Goal: Check status: Check status

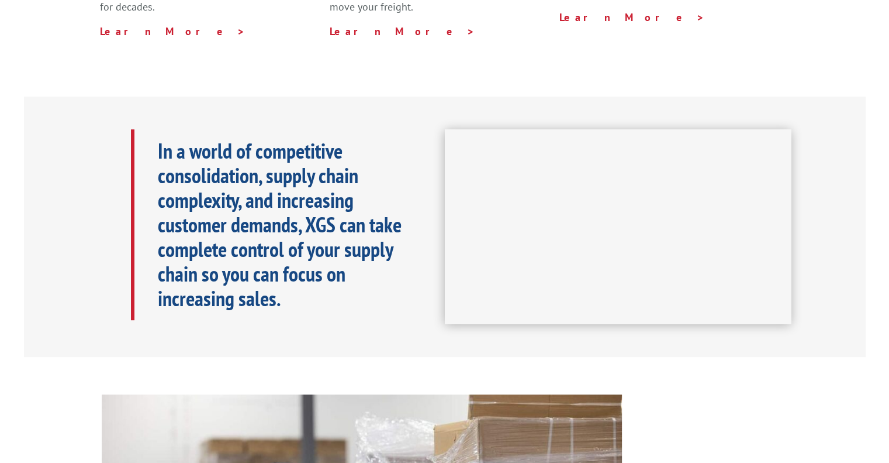
scroll to position [58, 0]
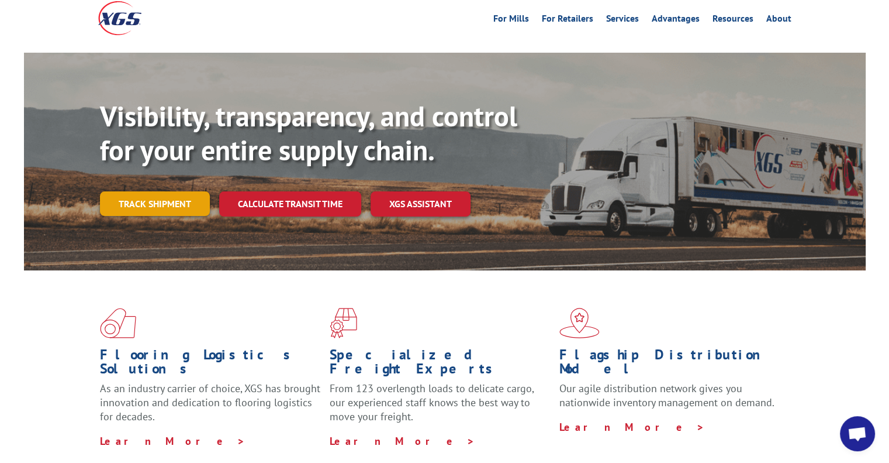
click at [189, 191] on link "Track shipment" at bounding box center [155, 203] width 110 height 25
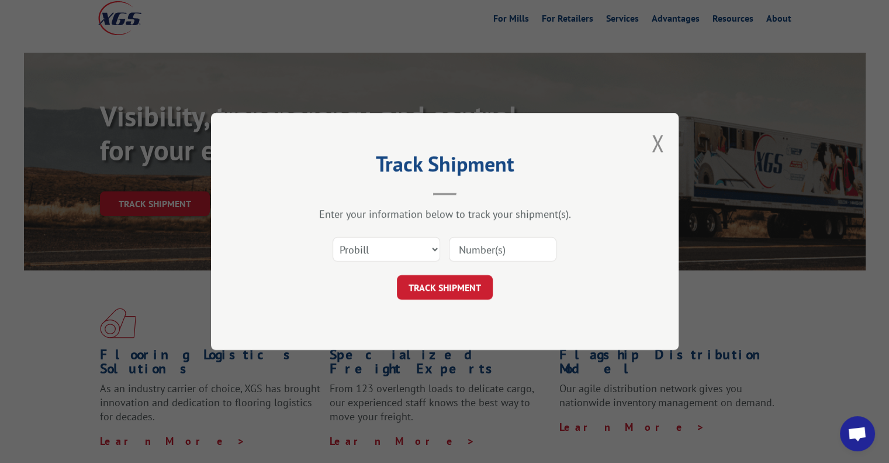
click at [478, 244] on input at bounding box center [503, 249] width 108 height 25
paste input "17496916"
type input "17496916"
click at [446, 275] on button "TRACK SHIPMENT" at bounding box center [445, 287] width 96 height 25
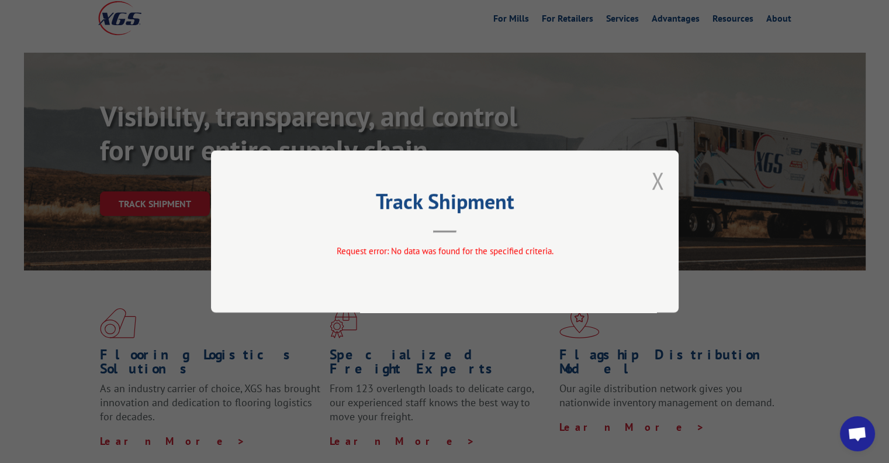
click at [654, 184] on button "Close modal" at bounding box center [657, 180] width 13 height 31
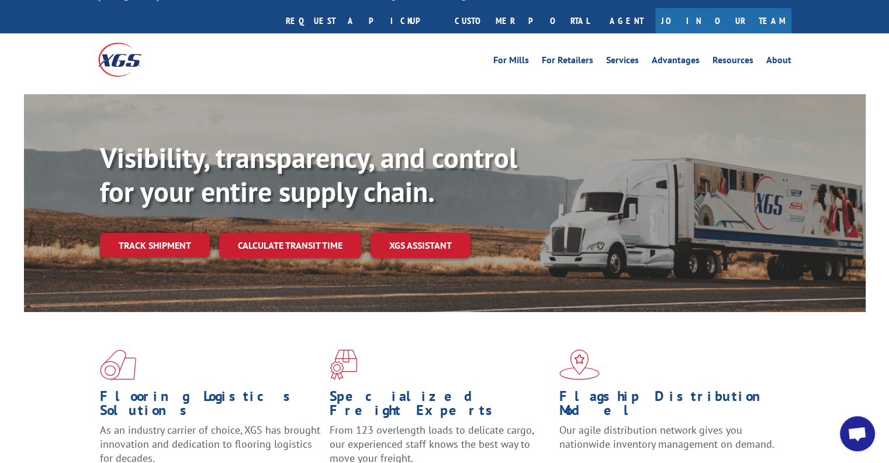
scroll to position [0, 0]
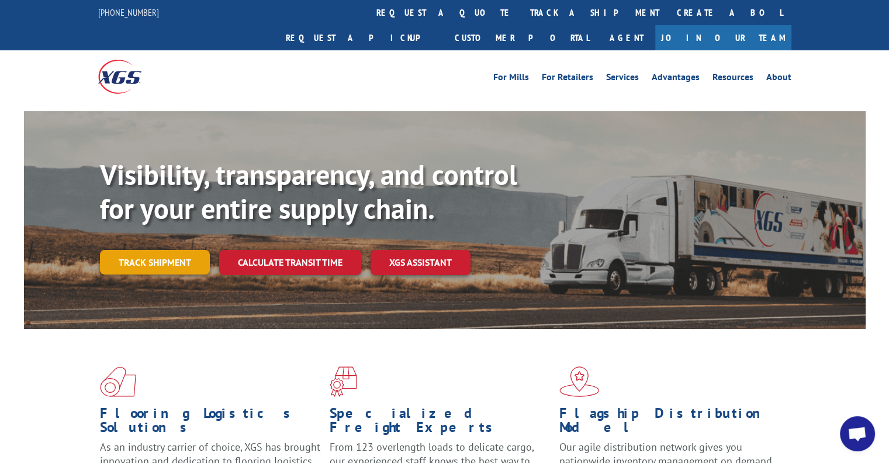
click at [171, 250] on link "Track shipment" at bounding box center [155, 262] width 110 height 25
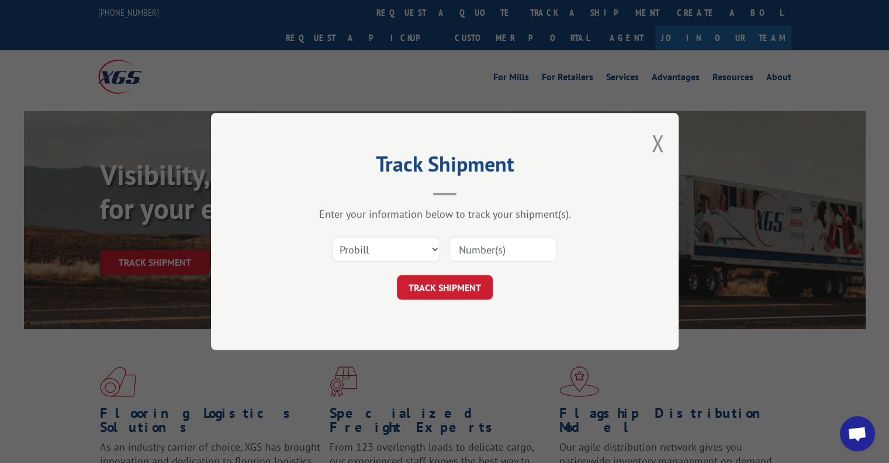
click at [484, 239] on input at bounding box center [503, 249] width 108 height 25
paste input "17496916"
type input "17496916"
click at [483, 283] on button "TRACK SHIPMENT" at bounding box center [445, 287] width 96 height 25
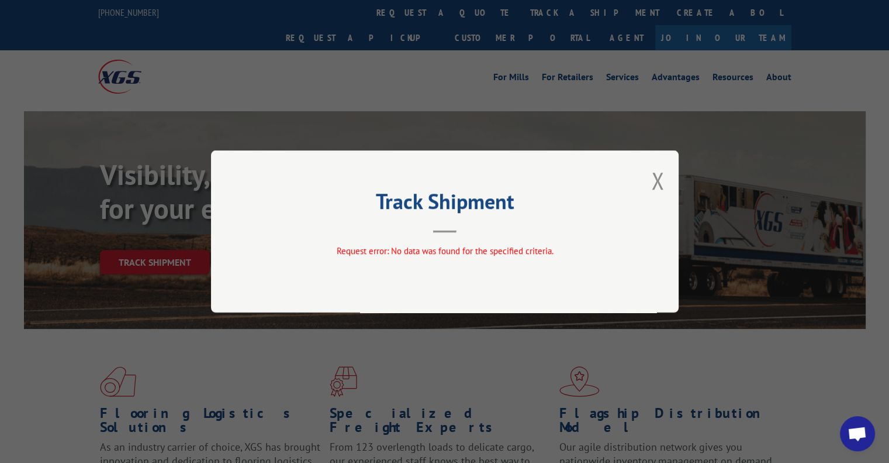
click at [650, 182] on div "Track Shipment Request error: No data was found for the specified criteria." at bounding box center [445, 231] width 468 height 162
click at [650, 171] on div "Track Shipment Request error: No data was found for the specified criteria." at bounding box center [445, 231] width 468 height 162
click at [657, 181] on button "Close modal" at bounding box center [657, 180] width 13 height 31
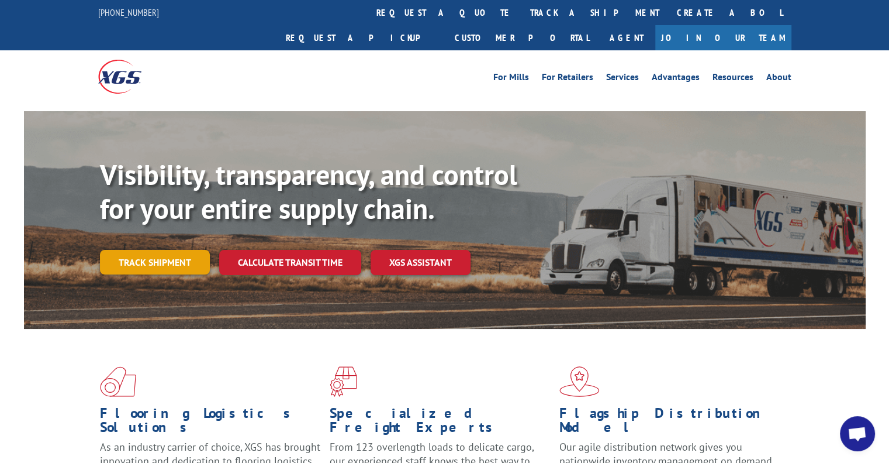
click at [165, 250] on link "Track shipment" at bounding box center [155, 262] width 110 height 25
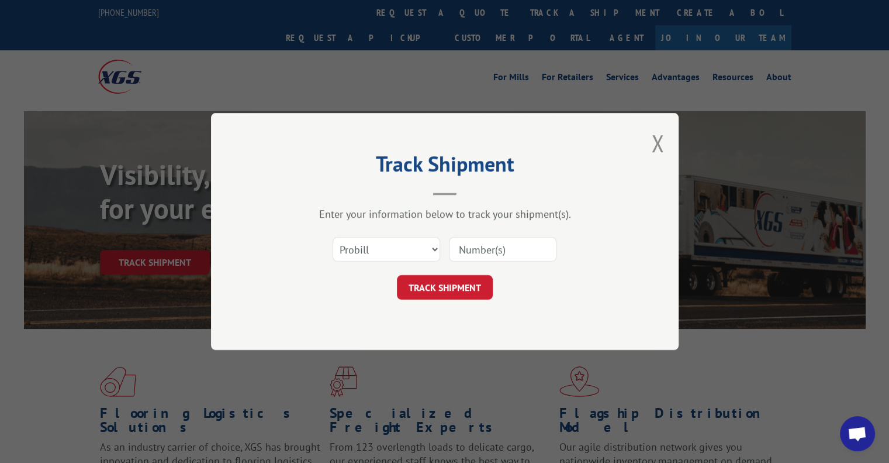
click at [492, 247] on input at bounding box center [503, 249] width 108 height 25
paste input "17496916"
click at [492, 247] on input "17496916" at bounding box center [503, 249] width 108 height 25
type input "17499616"
click at [464, 282] on button "TRACK SHIPMENT" at bounding box center [445, 287] width 96 height 25
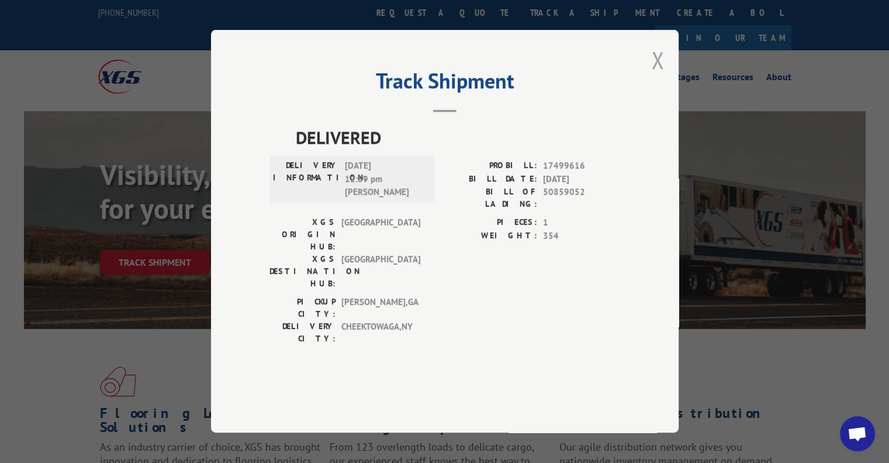
click at [657, 75] on button "Close modal" at bounding box center [657, 59] width 13 height 31
